Goal: Task Accomplishment & Management: Manage account settings

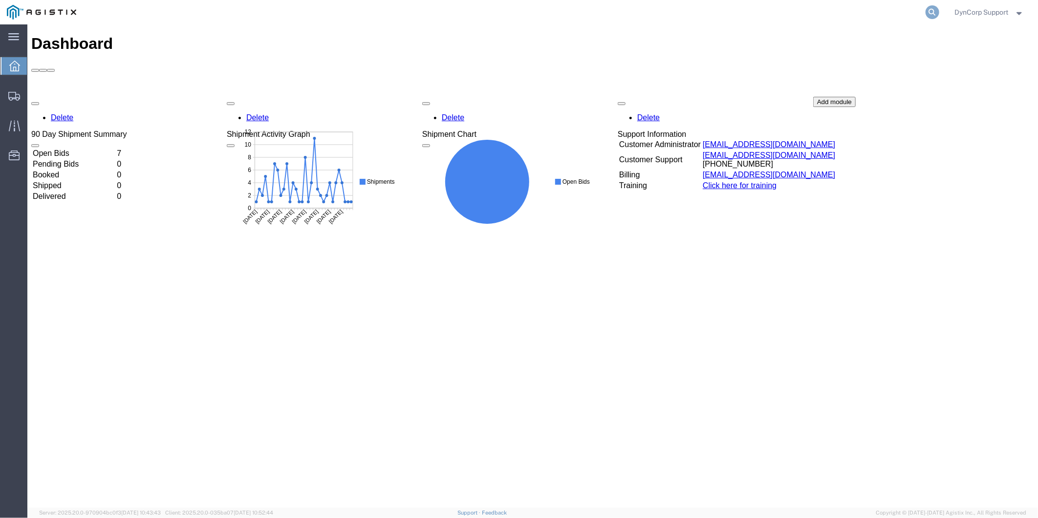
click at [934, 12] on icon at bounding box center [933, 12] width 14 height 14
paste input "57024621"
type input "57024621"
click at [930, 10] on icon at bounding box center [933, 12] width 14 height 14
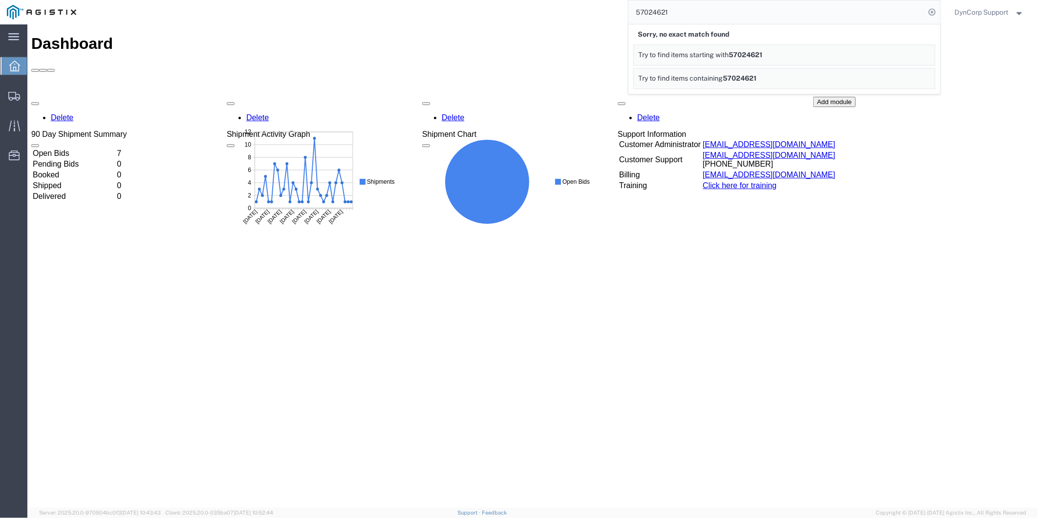
click at [994, 11] on span "DynCorp Support" at bounding box center [982, 12] width 54 height 11
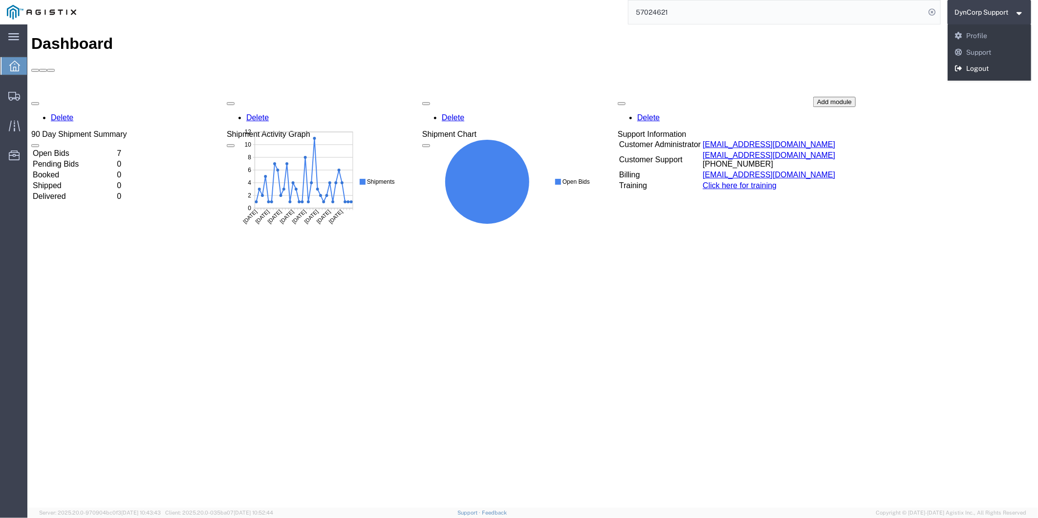
click at [981, 66] on link "Logout" at bounding box center [990, 69] width 84 height 17
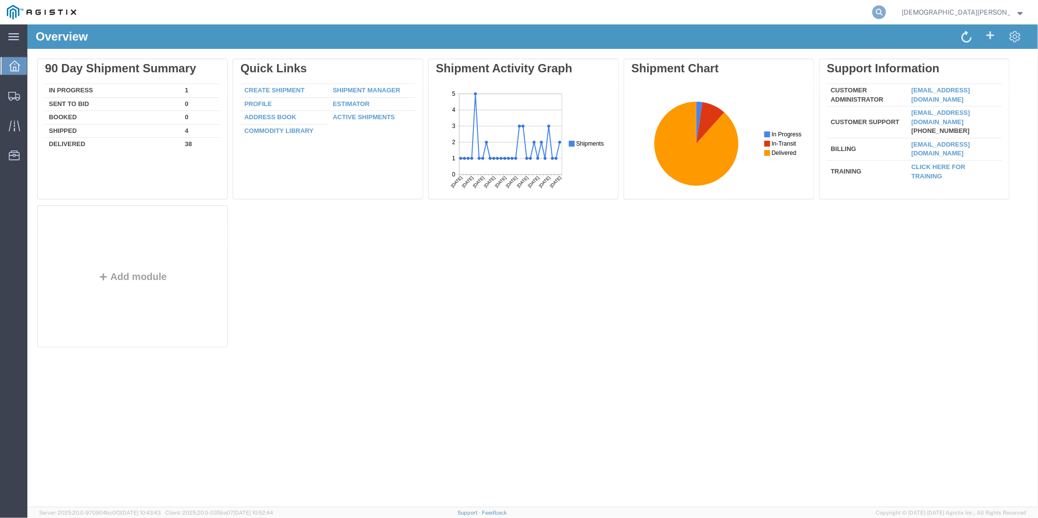
click at [886, 8] on icon at bounding box center [880, 12] width 14 height 14
click at [856, 17] on input "search" at bounding box center [723, 11] width 297 height 23
paste input "57024621"
type input "57024621"
click at [886, 14] on icon at bounding box center [880, 12] width 14 height 14
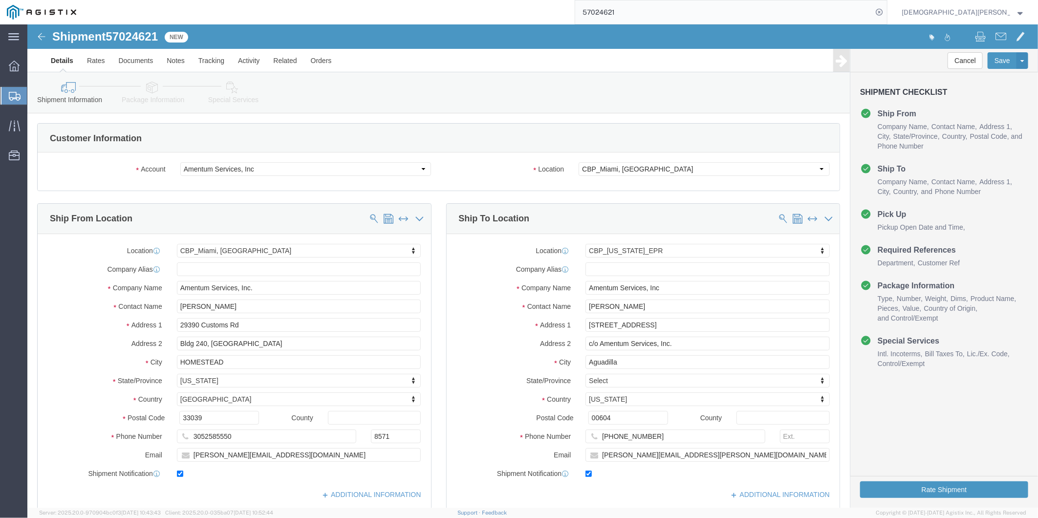
select select "49931"
select select "49933"
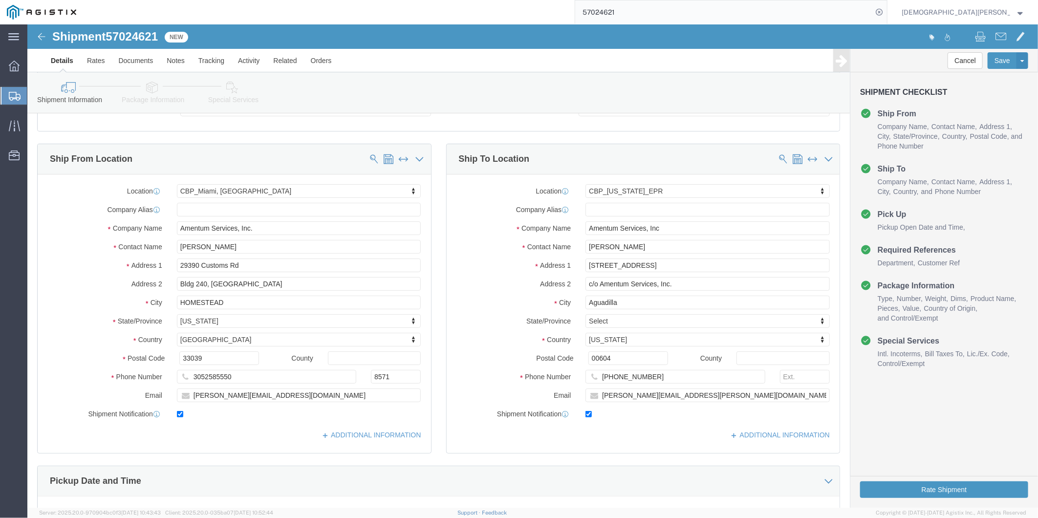
scroll to position [54, 0]
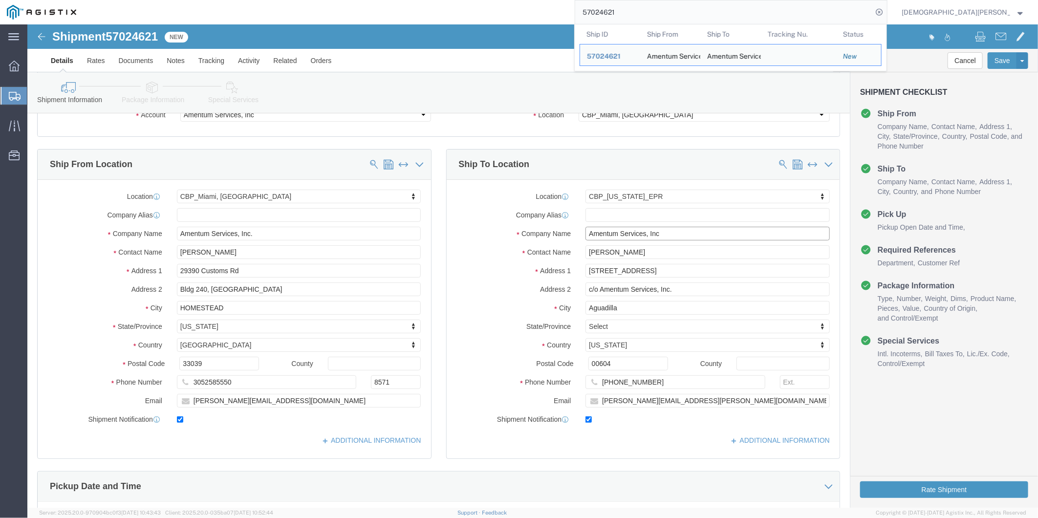
drag, startPoint x: 638, startPoint y: 209, endPoint x: 538, endPoint y: 198, distance: 100.4
click div "Location [GEOGRAPHIC_DATA][US_STATE] My Profile Location GD-OTS [GEOGRAPHIC_DAT…"
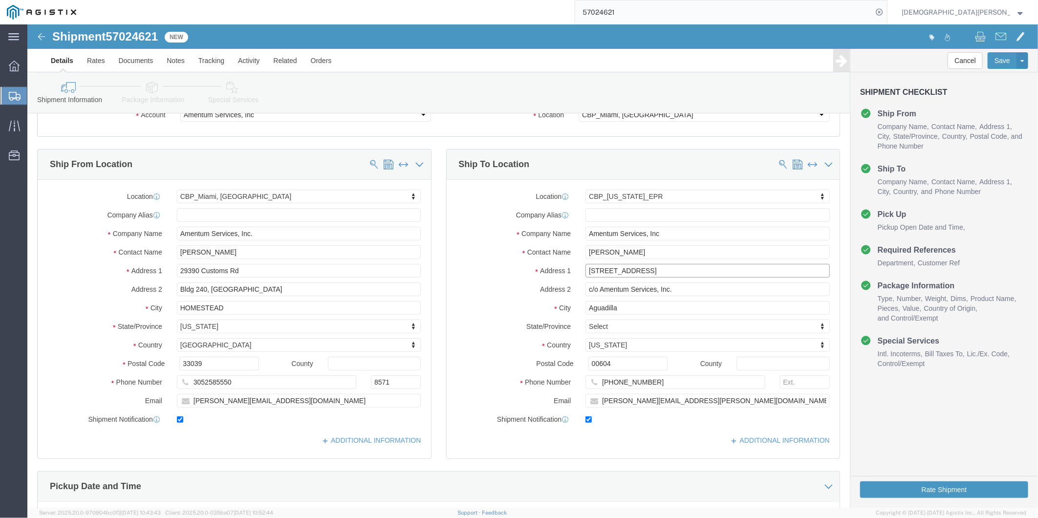
click input "[STREET_ADDRESS]"
drag, startPoint x: 635, startPoint y: 249, endPoint x: 516, endPoint y: 248, distance: 119.3
click div "Address [STREET_ADDRESS]"
click input "c/o Amentum Services, Inc."
drag, startPoint x: 648, startPoint y: 265, endPoint x: 529, endPoint y: 263, distance: 119.8
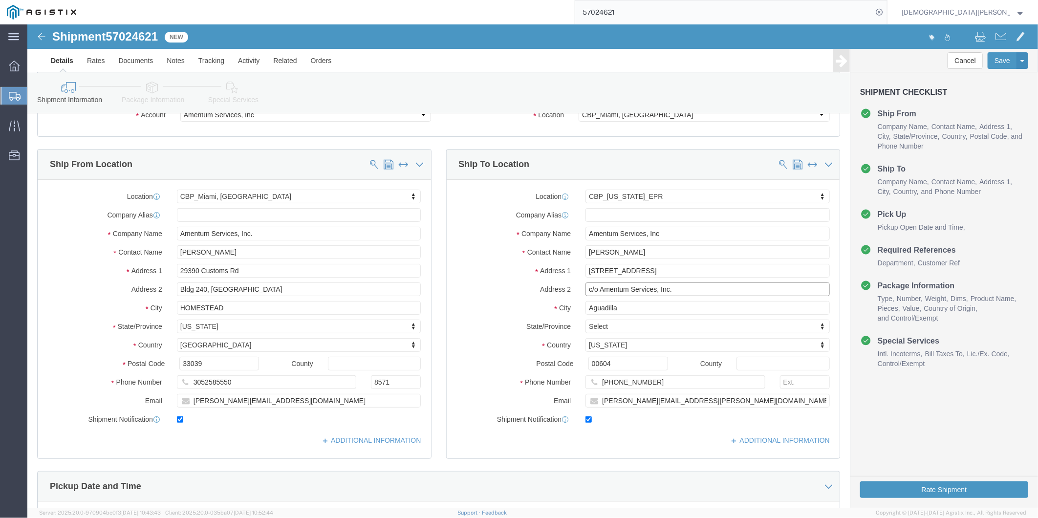
click div "Address 2 c/o Amentum Services, Inc."
click icon
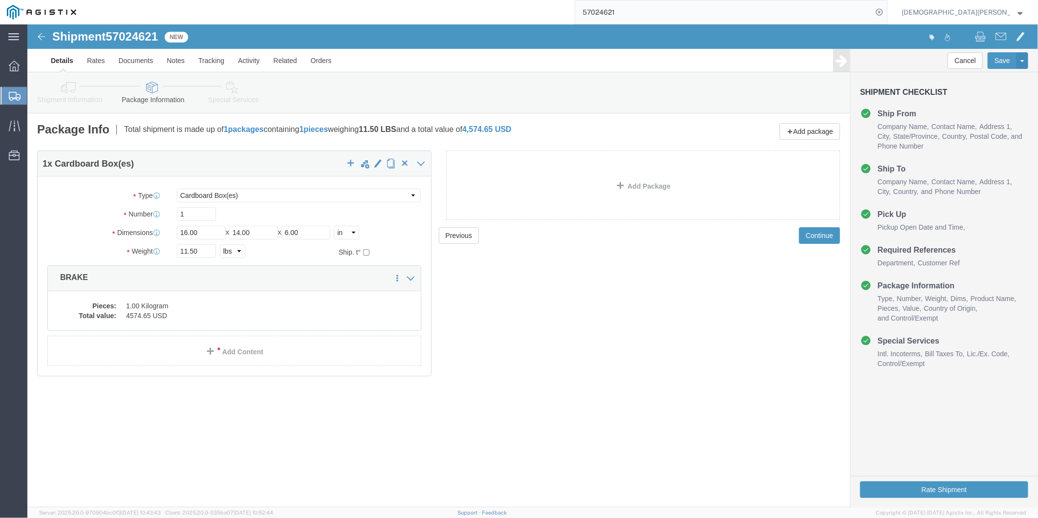
click div "Pieces: 1.00 Kilogram Total value: 4574.65 USD"
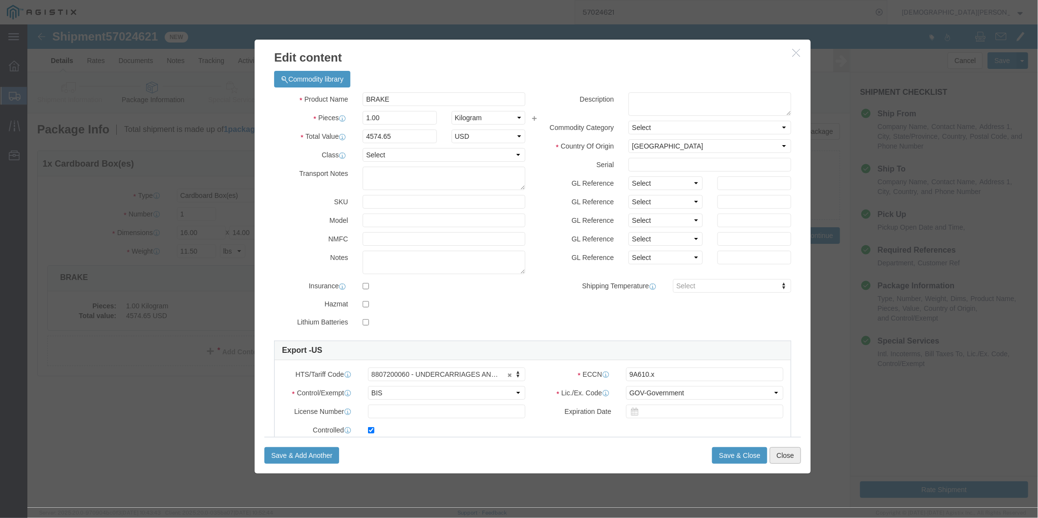
click button "Close"
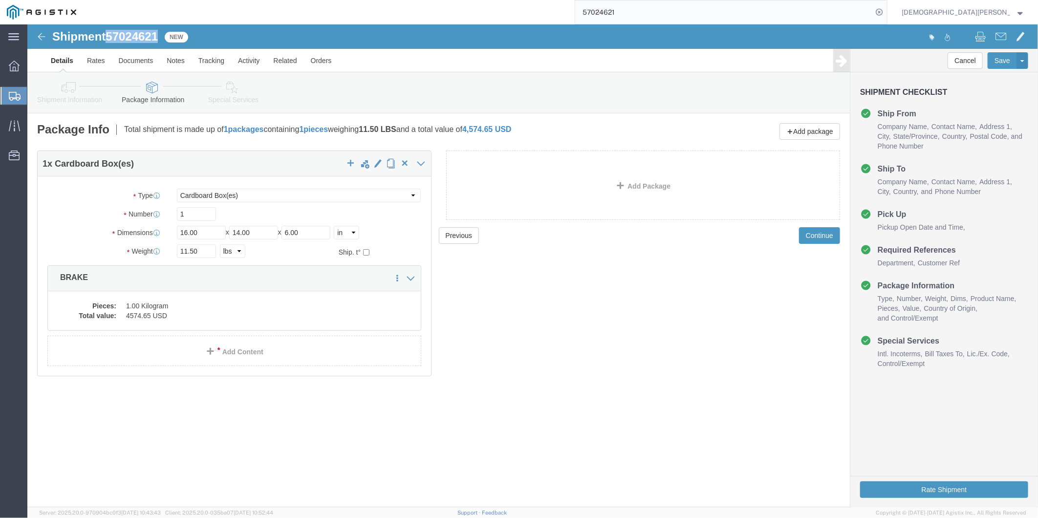
drag, startPoint x: 83, startPoint y: 16, endPoint x: 133, endPoint y: 13, distance: 50.4
click span "57024621"
copy span "57024621"
drag, startPoint x: 194, startPoint y: 57, endPoint x: 223, endPoint y: 64, distance: 30.1
click icon
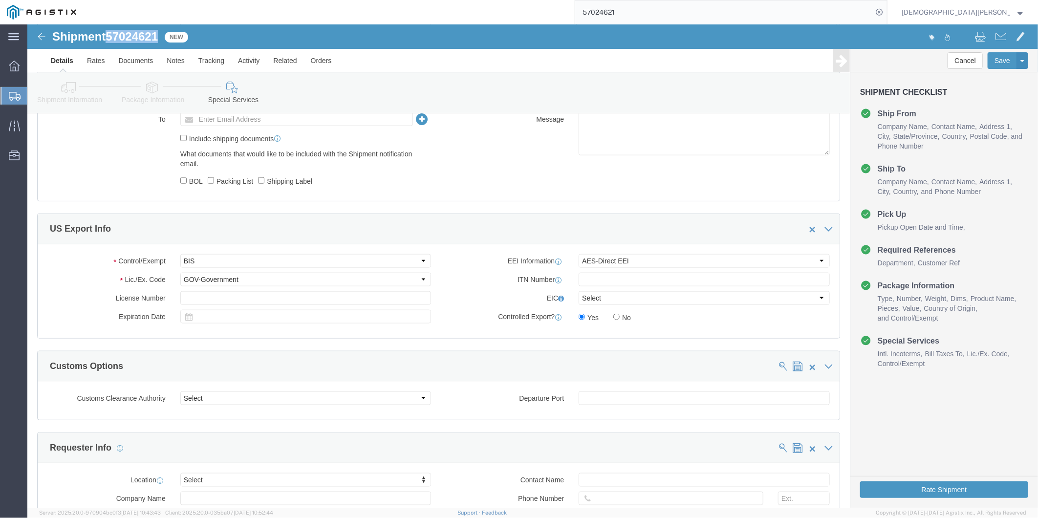
scroll to position [652, 0]
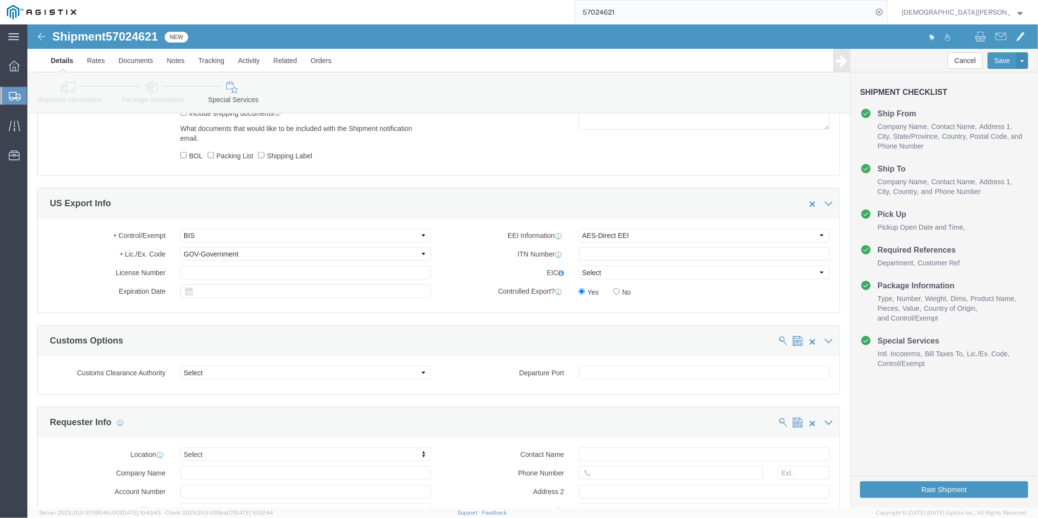
click div "EEI Information Select AES-Direct EEI Carrier File EEI EEI Exempt ITN Number Ge…"
click input "text"
paste input "X20251003540450"
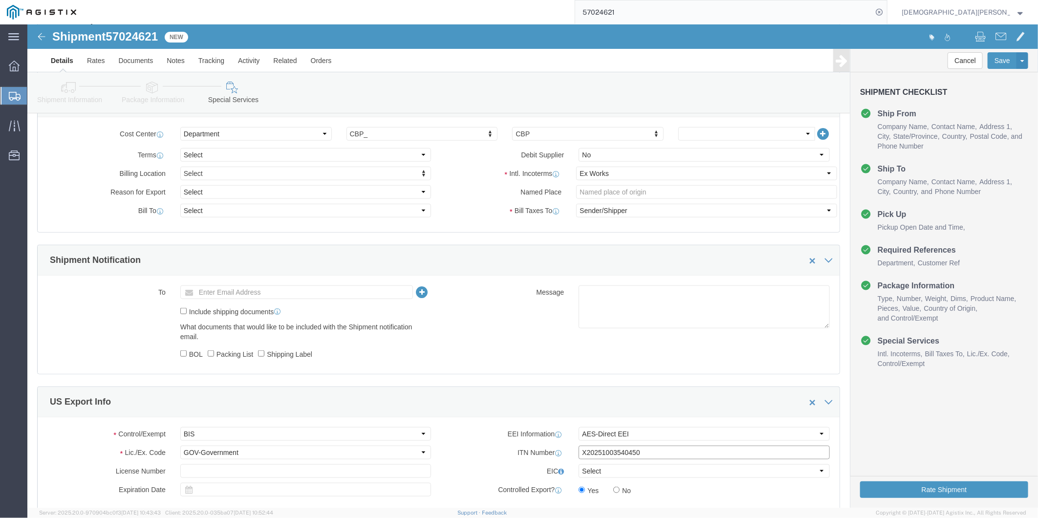
scroll to position [434, 0]
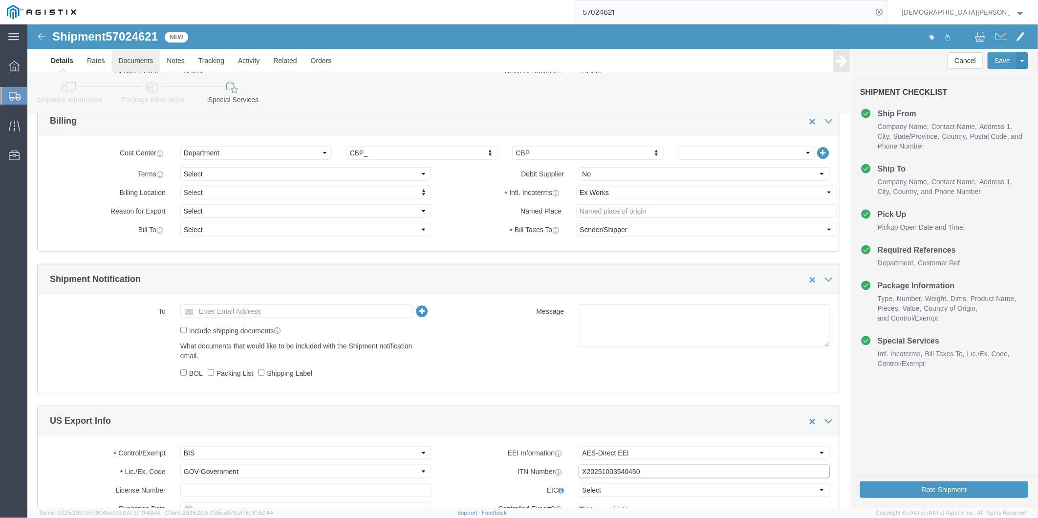
type input "X20251003540450"
click link "Documents"
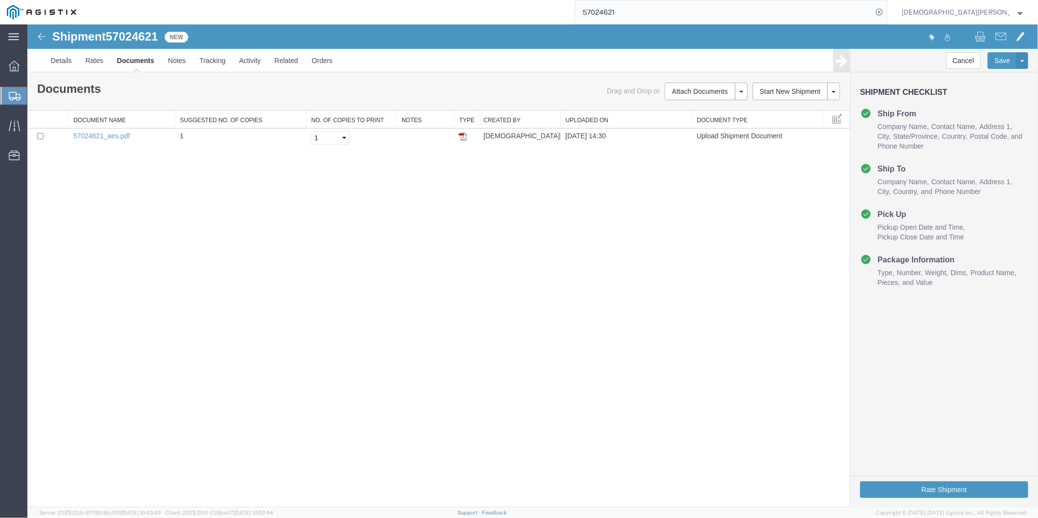
click at [375, 184] on div "Shipment 57024621 1 of 1 New Details Rates Documents Notes Tracking Activity Re…" at bounding box center [532, 265] width 1011 height 483
click at [971, 79] on link "Assign To" at bounding box center [985, 76] width 85 height 15
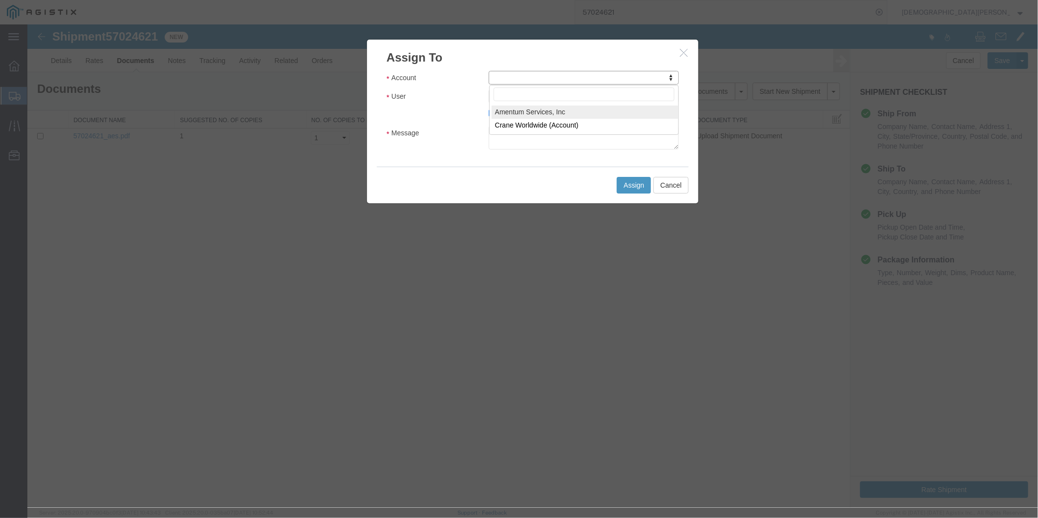
select select "101678"
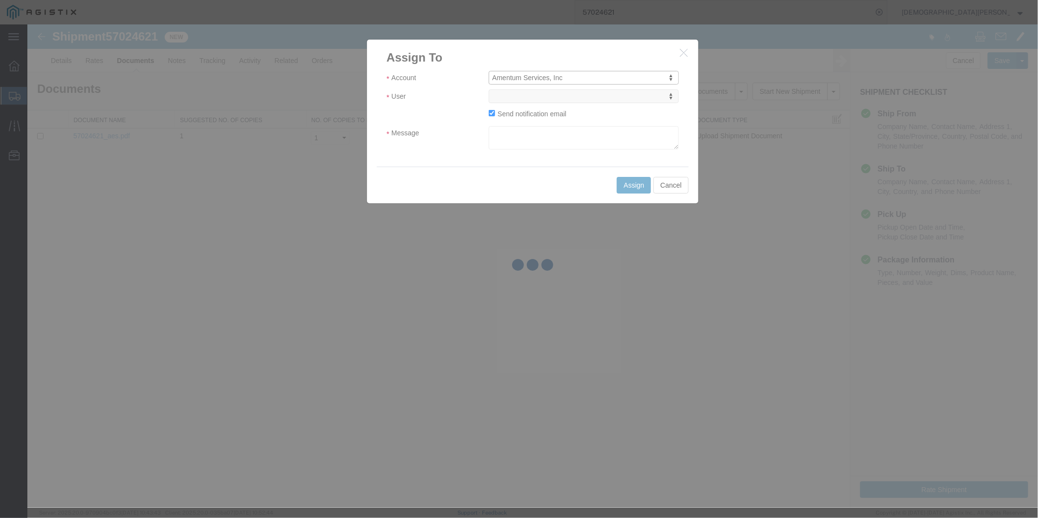
select select
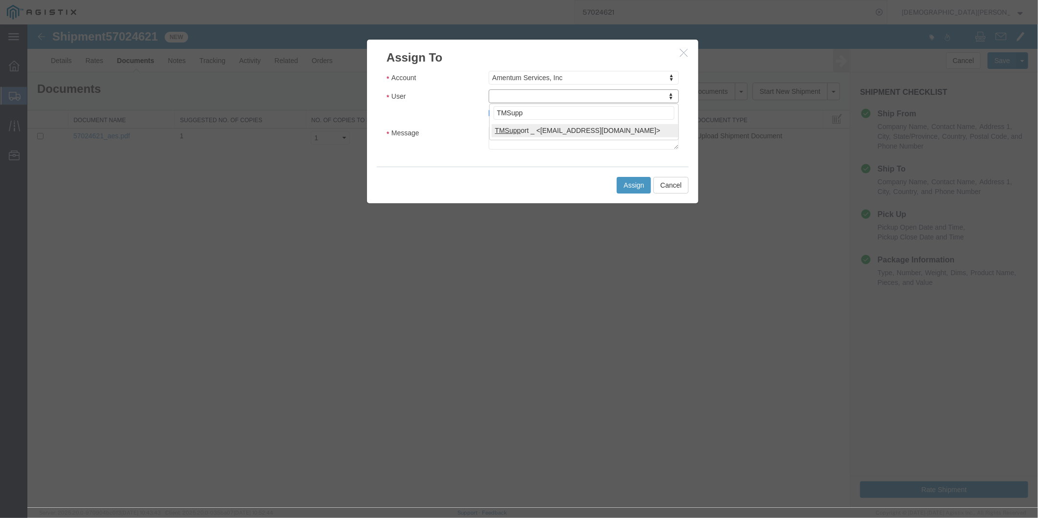
type input "TMSupp"
select select "51622"
click at [514, 132] on textarea "Message" at bounding box center [583, 137] width 190 height 23
paste textarea "ITN: X20251003540450"
type textarea "ITN: X20251003540450"
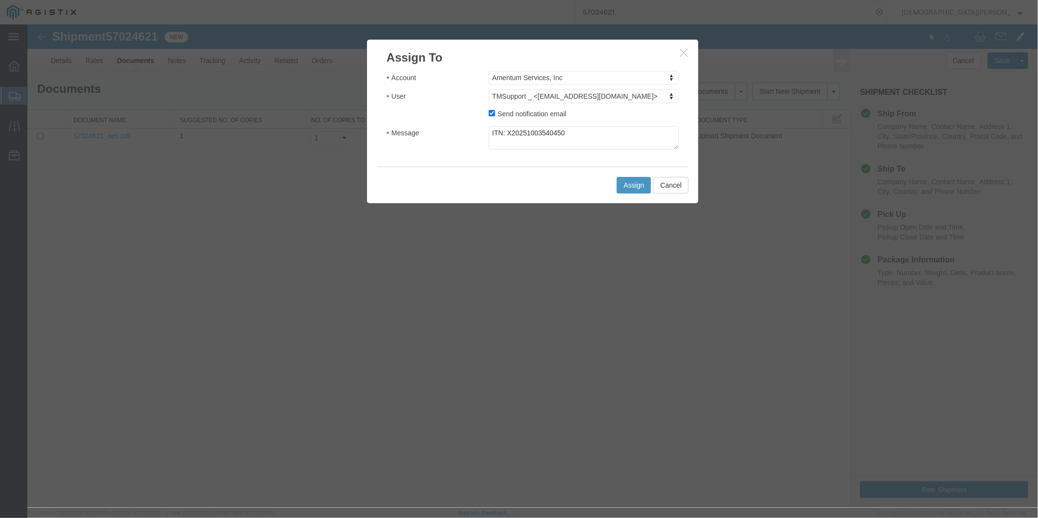
click at [507, 189] on div "Assign Cancel" at bounding box center [532, 184] width 312 height 37
click at [620, 183] on button "Assign" at bounding box center [634, 184] width 34 height 17
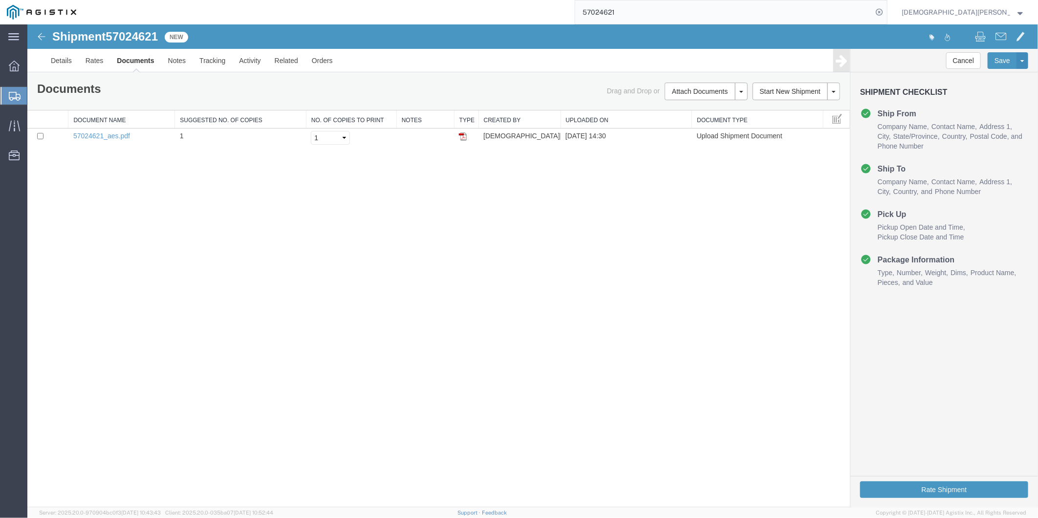
click at [135, 61] on link "Documents" at bounding box center [135, 59] width 51 height 23
click at [136, 62] on link "Documents" at bounding box center [135, 59] width 51 height 23
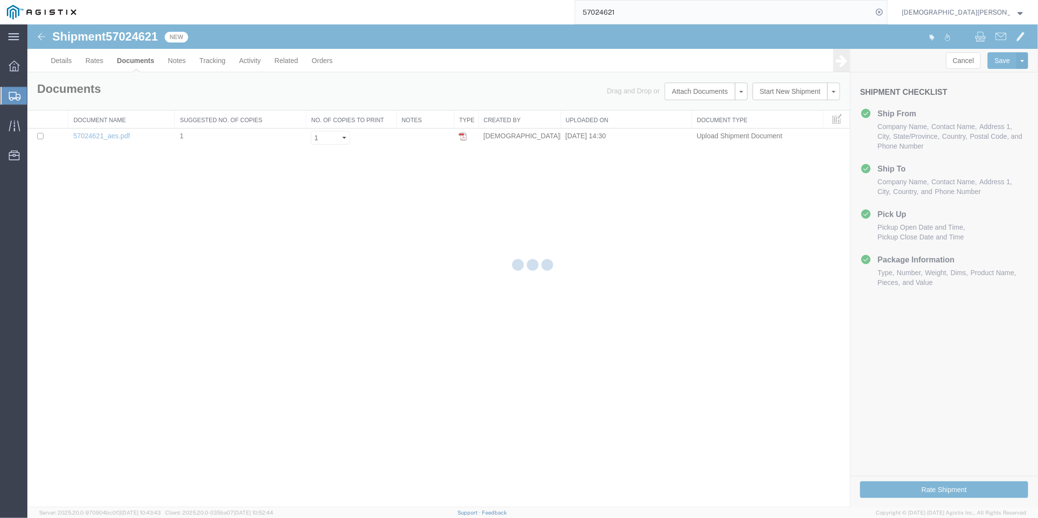
click at [132, 61] on div at bounding box center [532, 266] width 1011 height 484
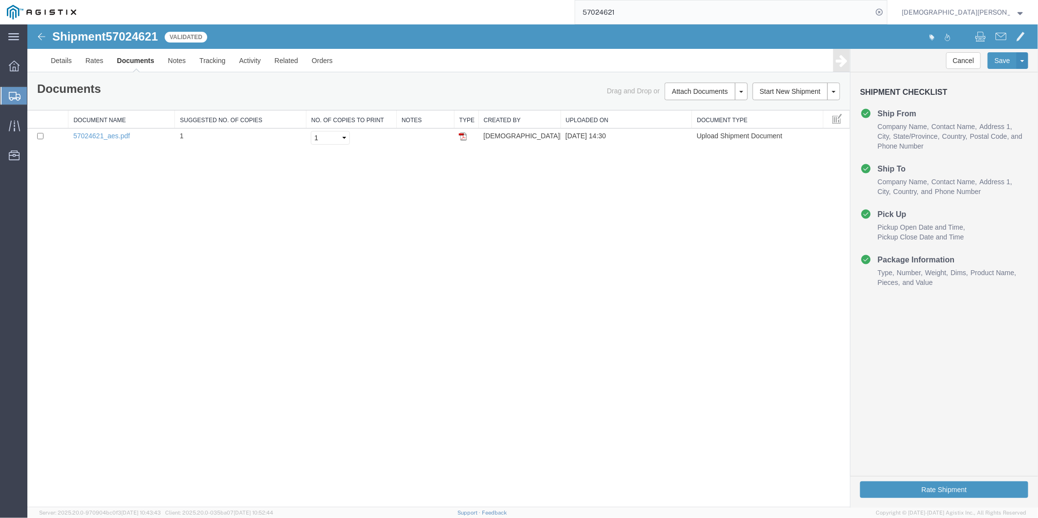
click at [132, 60] on link "Documents" at bounding box center [135, 59] width 51 height 23
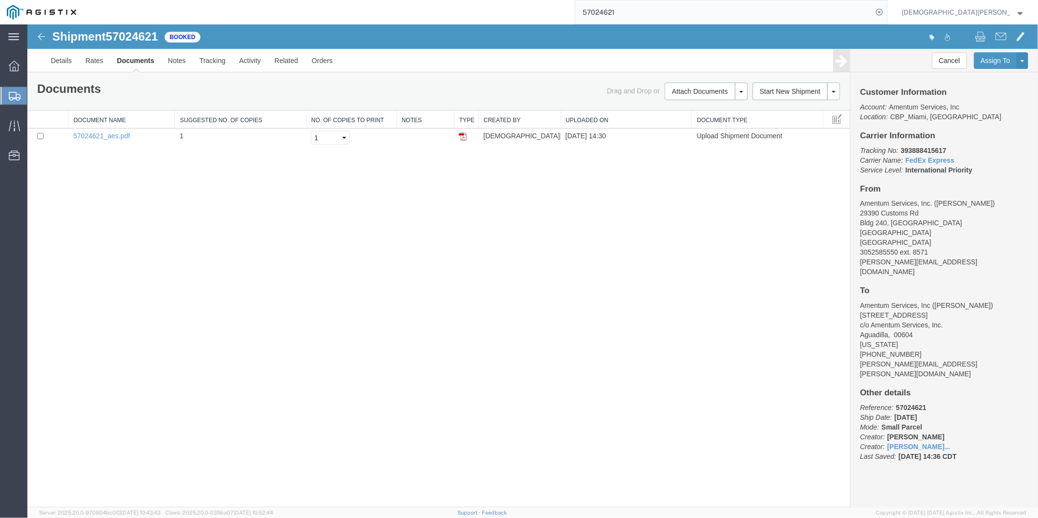
click at [132, 60] on link "Documents" at bounding box center [135, 59] width 51 height 23
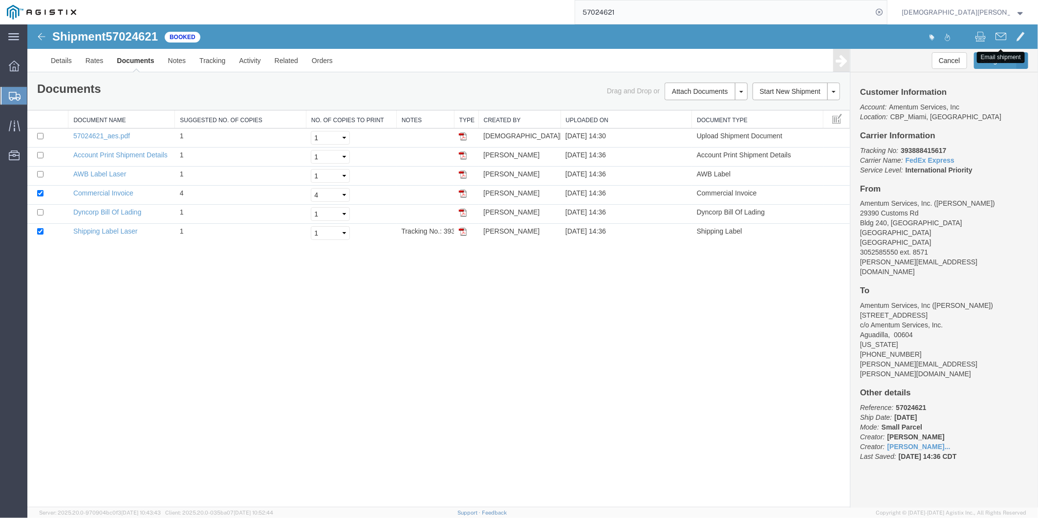
click at [998, 32] on span at bounding box center [1000, 36] width 11 height 12
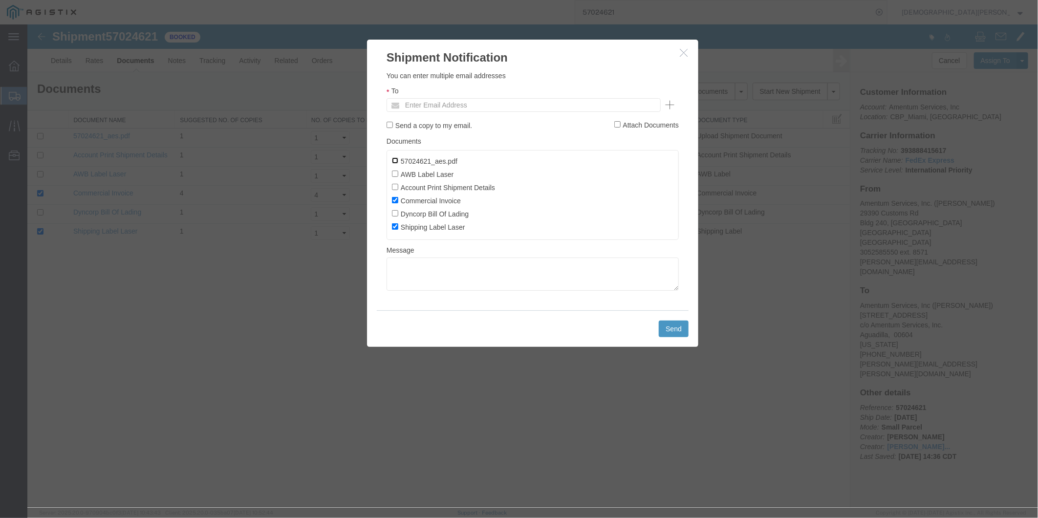
drag, startPoint x: 393, startPoint y: 158, endPoint x: 395, endPoint y: 173, distance: 14.3
click at [393, 158] on input "57024621_aes.pdf" at bounding box center [395, 160] width 6 height 6
checkbox input "true"
click at [393, 178] on label "AWB Label Laser" at bounding box center [423, 173] width 62 height 11
click at [393, 176] on input "AWB Label Laser" at bounding box center [395, 173] width 6 height 6
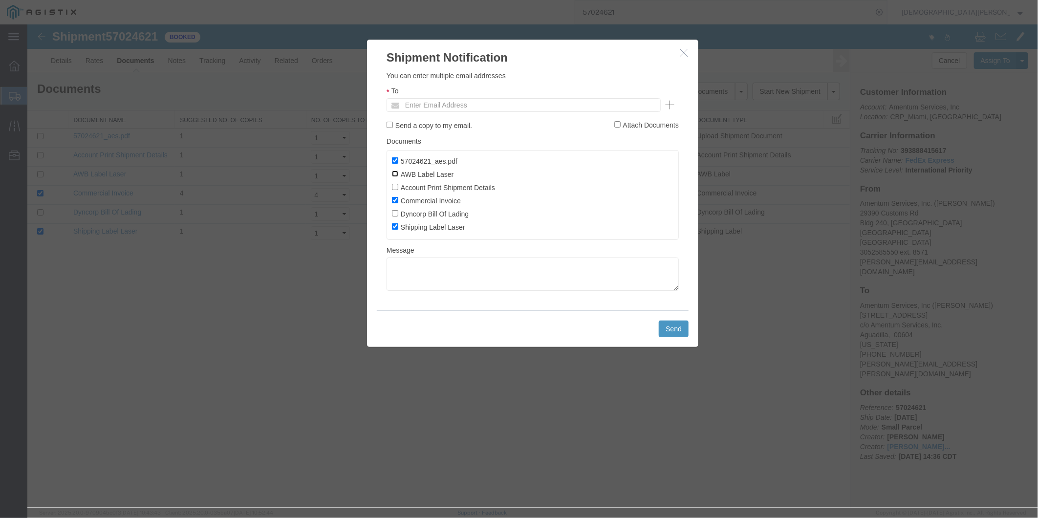
checkbox input "true"
click at [396, 185] on input "Account Print Shipment Details" at bounding box center [395, 186] width 6 height 6
checkbox input "true"
click at [392, 216] on input "Dyncorp Bill Of Lading" at bounding box center [395, 213] width 6 height 6
checkbox input "true"
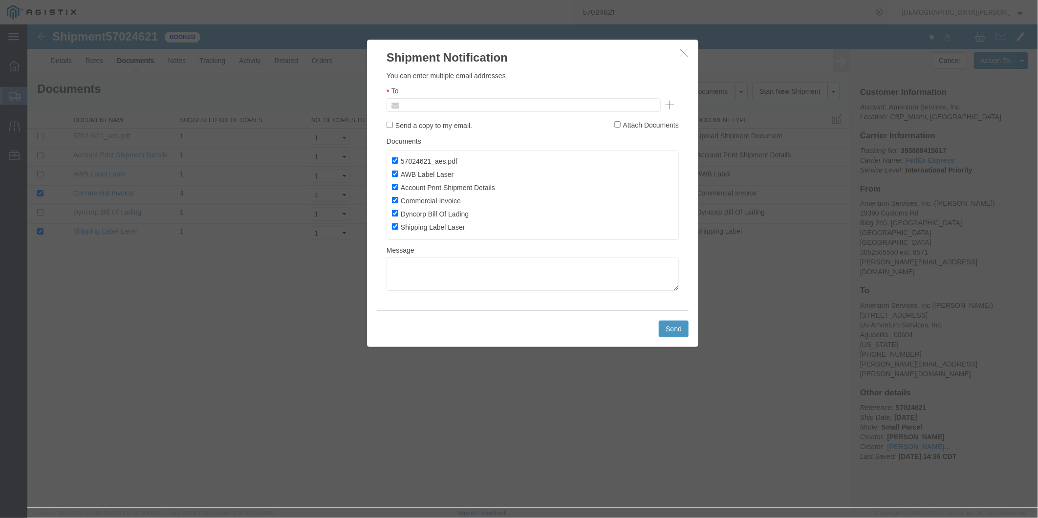
click at [420, 105] on input "text" at bounding box center [457, 104] width 114 height 13
type input "[EMAIL_ADDRESS][DOMAIN_NAME]"
click at [423, 290] on textarea at bounding box center [532, 273] width 292 height 33
type textarea "AES ONLY FILE"
click at [661, 325] on button "Send" at bounding box center [674, 328] width 30 height 17
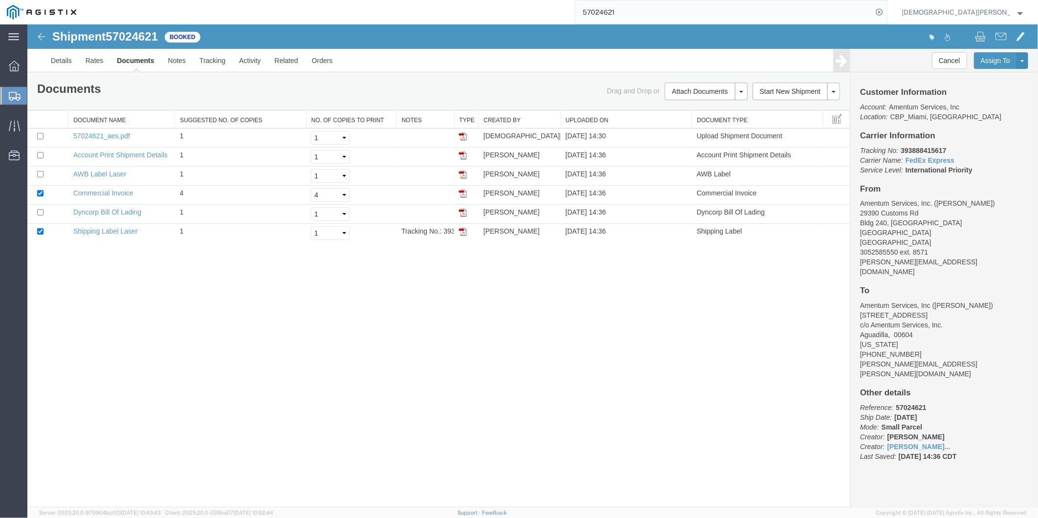
click at [588, 288] on div "Shipment 57024621 6 of 6 Booked Details Rates Documents Notes Tracking Activity…" at bounding box center [532, 265] width 1011 height 483
